Goal: Communication & Community: Answer question/provide support

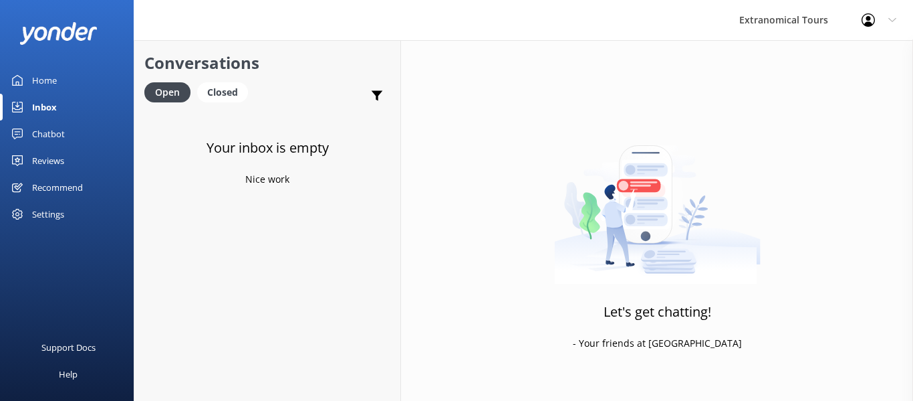
click at [59, 137] on div "Chatbot" at bounding box center [48, 133] width 33 height 27
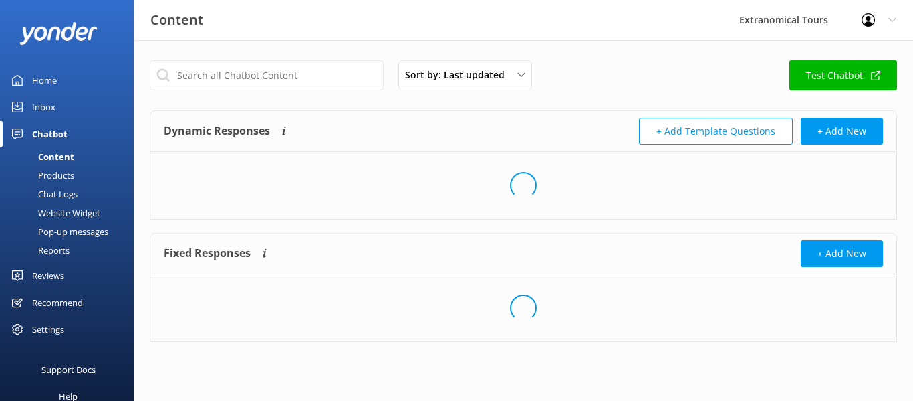
click at [55, 114] on div "Inbox" at bounding box center [43, 107] width 23 height 27
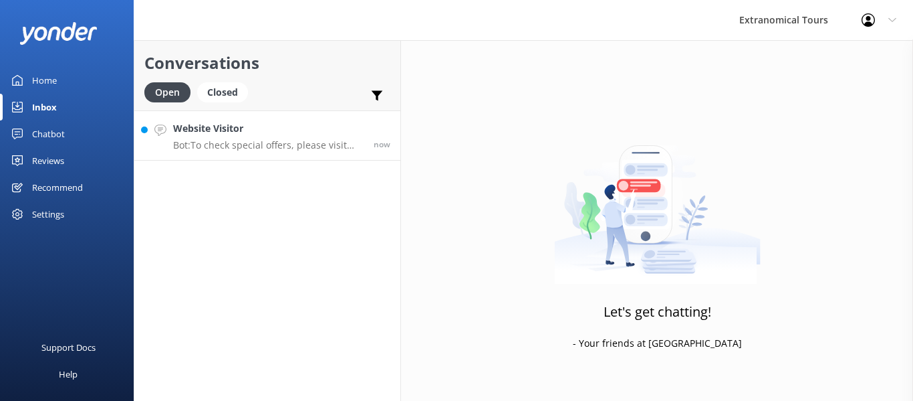
click at [302, 149] on p "Bot: To check special offers, please visit [URL][DOMAIN_NAME]." at bounding box center [268, 145] width 191 height 12
